Goal: Information Seeking & Learning: Learn about a topic

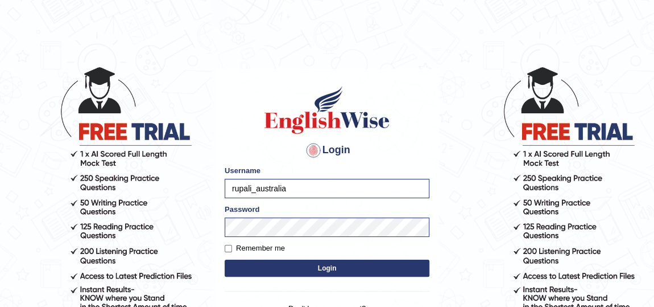
click at [314, 272] on button "Login" at bounding box center [327, 267] width 205 height 17
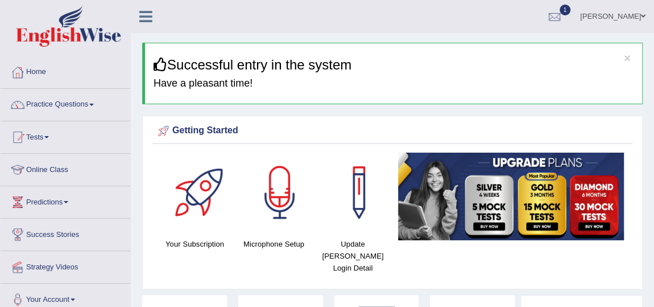
click at [69, 101] on link "Practice Questions" at bounding box center [66, 103] width 130 height 28
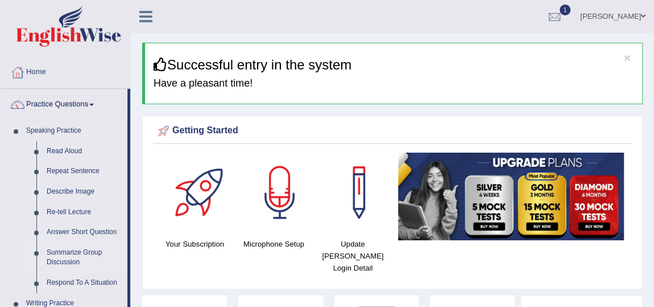
click at [75, 260] on link "Summarize Group Discussion" at bounding box center [85, 257] width 86 height 30
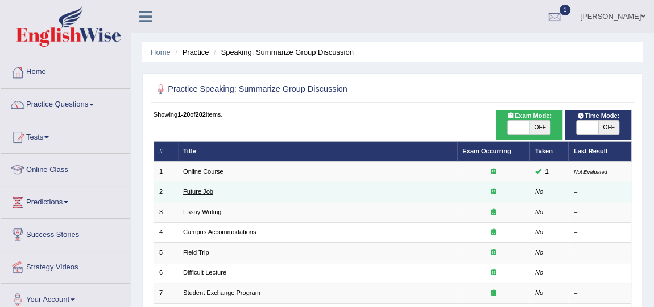
click at [192, 190] on link "Future Job" at bounding box center [198, 191] width 30 height 7
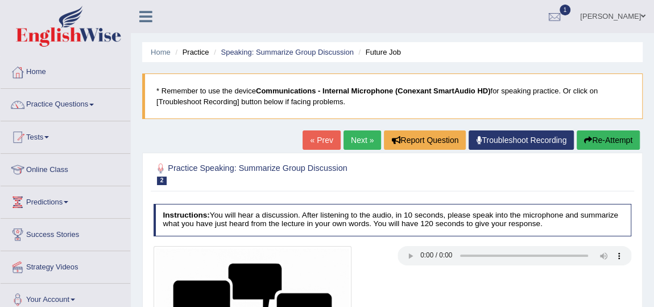
drag, startPoint x: 660, startPoint y: 78, endPoint x: 651, endPoint y: 66, distance: 15.4
click at [651, 66] on html "Toggle navigation Home Practice Questions Speaking Practice Read Aloud Repeat S…" at bounding box center [327, 153] width 654 height 307
click at [198, 48] on li "Practice" at bounding box center [190, 52] width 36 height 11
click at [255, 48] on link "Speaking: Summarize Group Discussion" at bounding box center [287, 52] width 132 height 9
